Goal: Task Accomplishment & Management: Complete application form

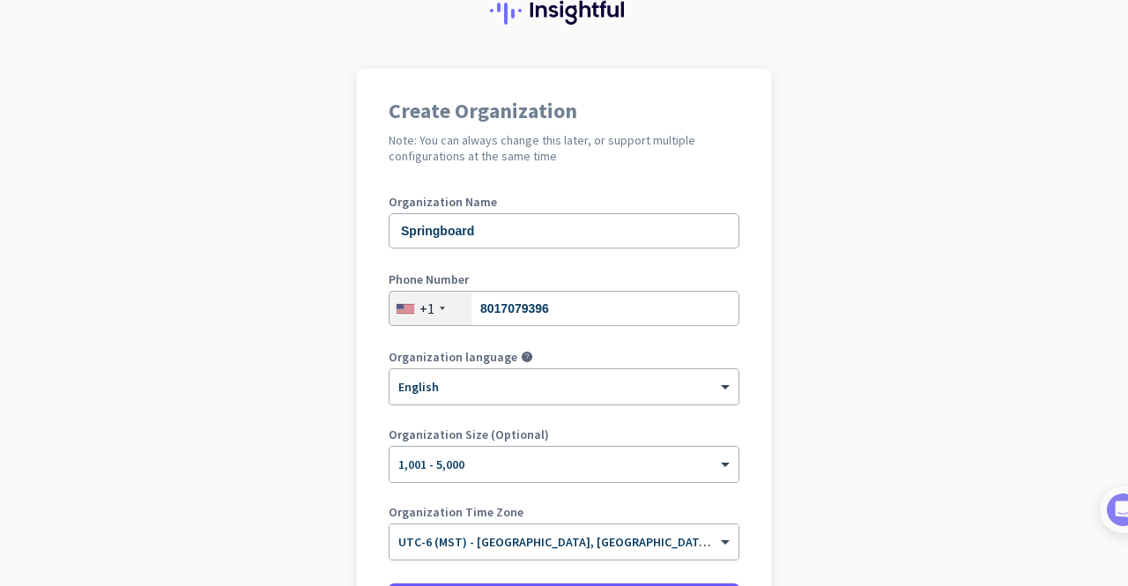
scroll to position [264, 0]
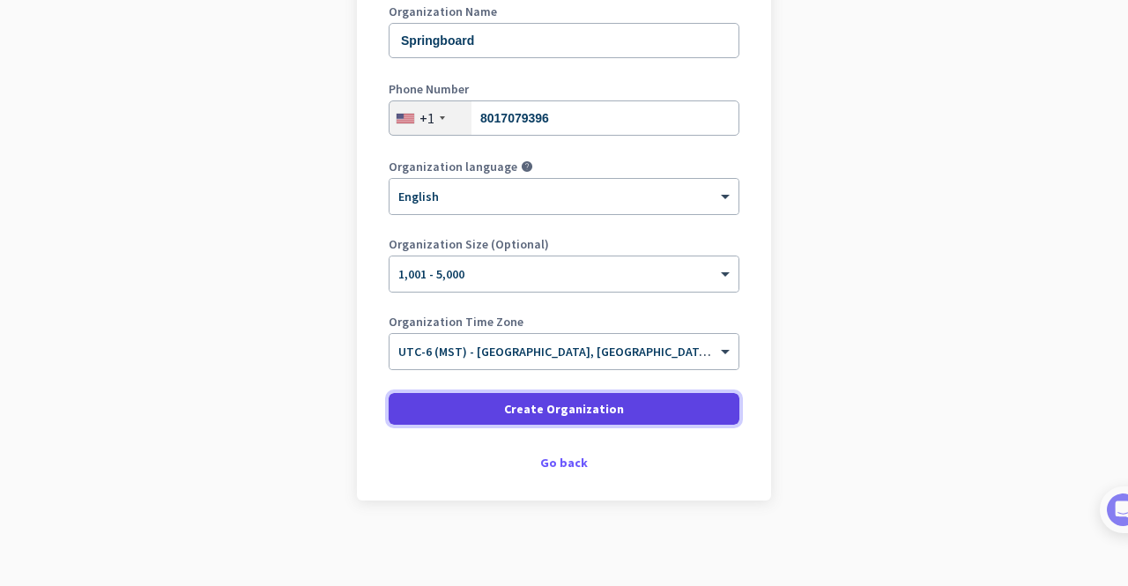
click at [497, 402] on span at bounding box center [564, 409] width 351 height 42
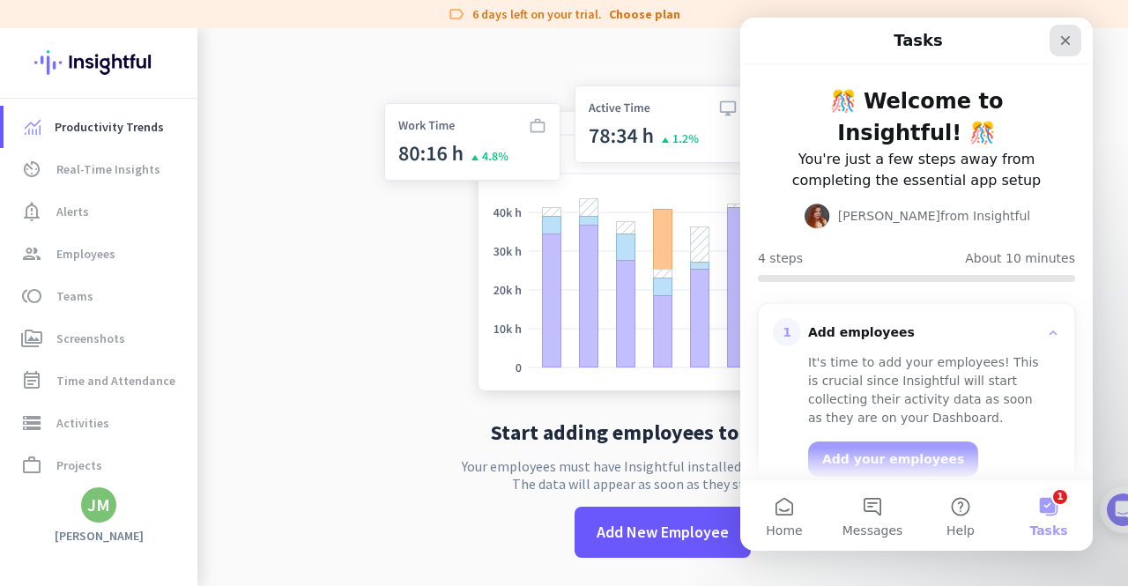
click at [1061, 38] on icon "Close" at bounding box center [1065, 40] width 14 height 14
